Goal: Check status

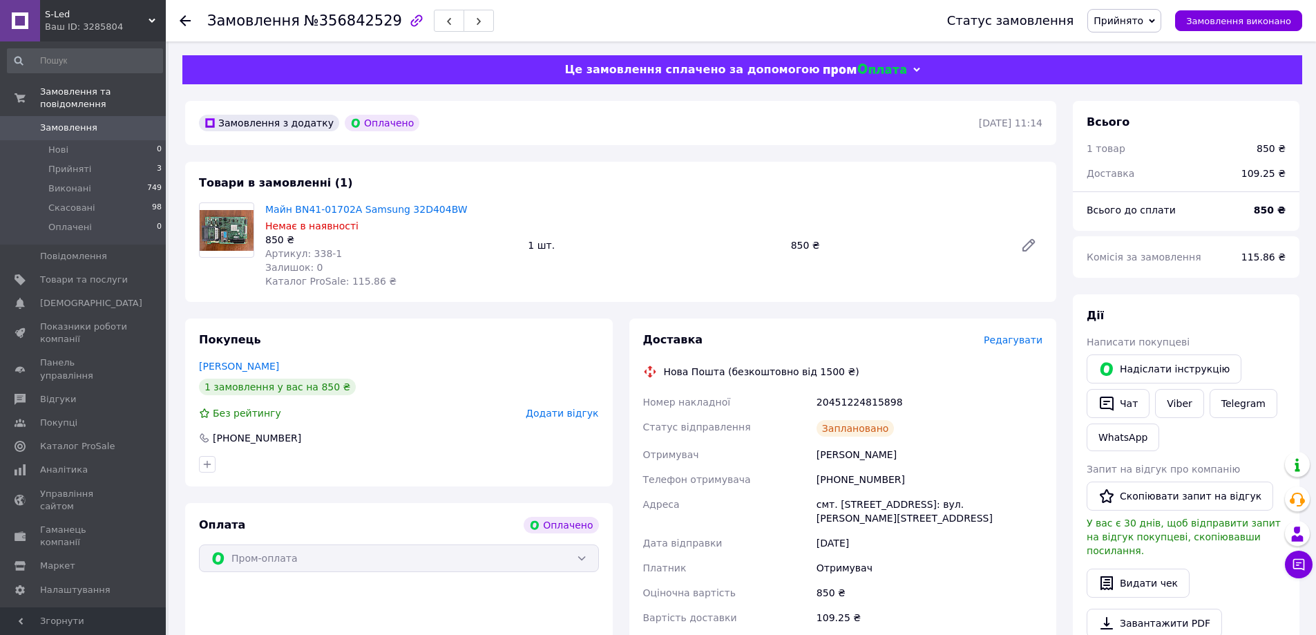
click at [92, 122] on span "Замовлення" at bounding box center [84, 128] width 88 height 12
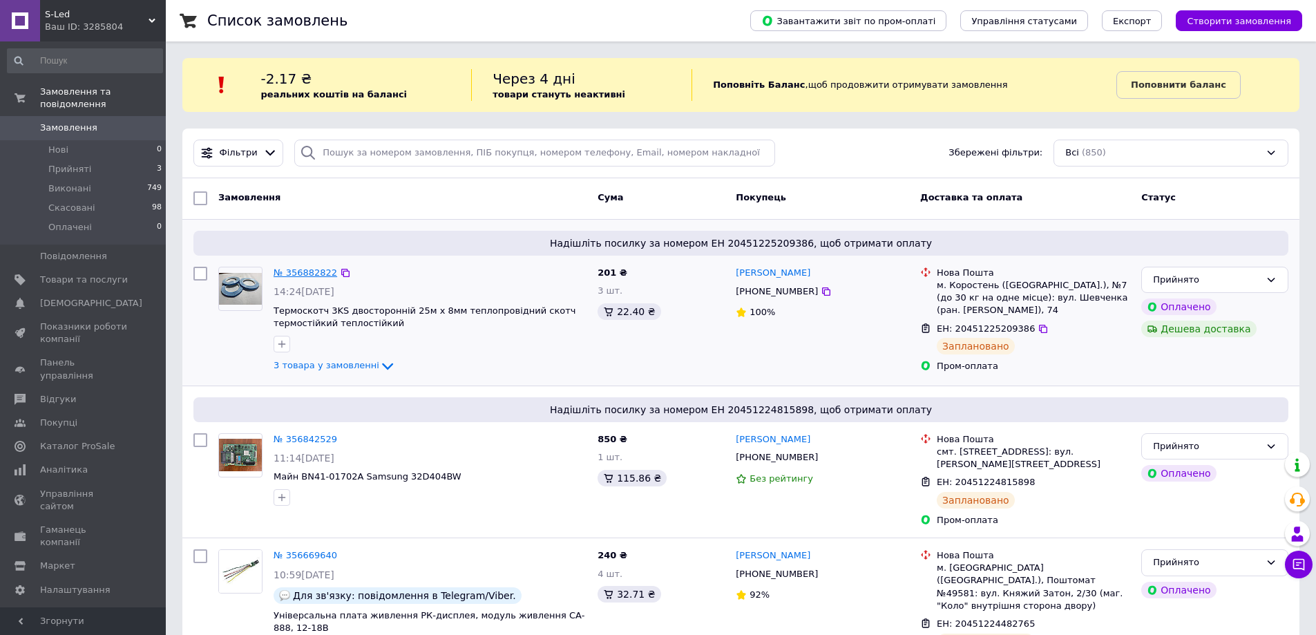
click at [289, 271] on link "№ 356882822" at bounding box center [306, 272] width 64 height 10
